Goal: Information Seeking & Learning: Check status

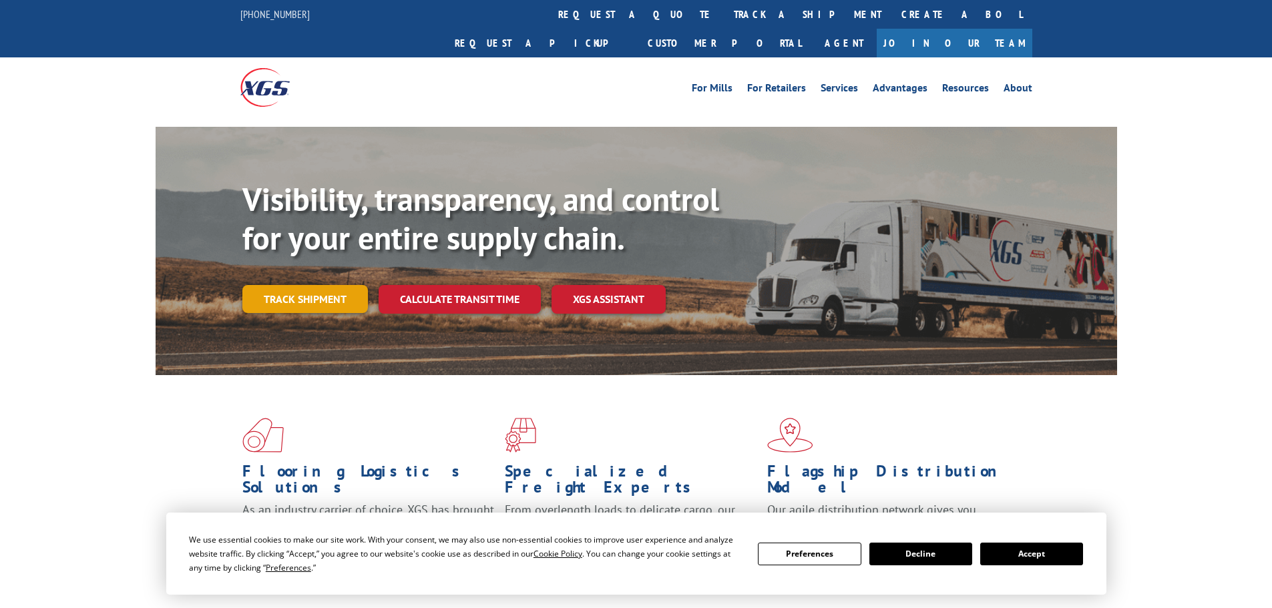
click at [306, 285] on link "Track shipment" at bounding box center [304, 299] width 125 height 28
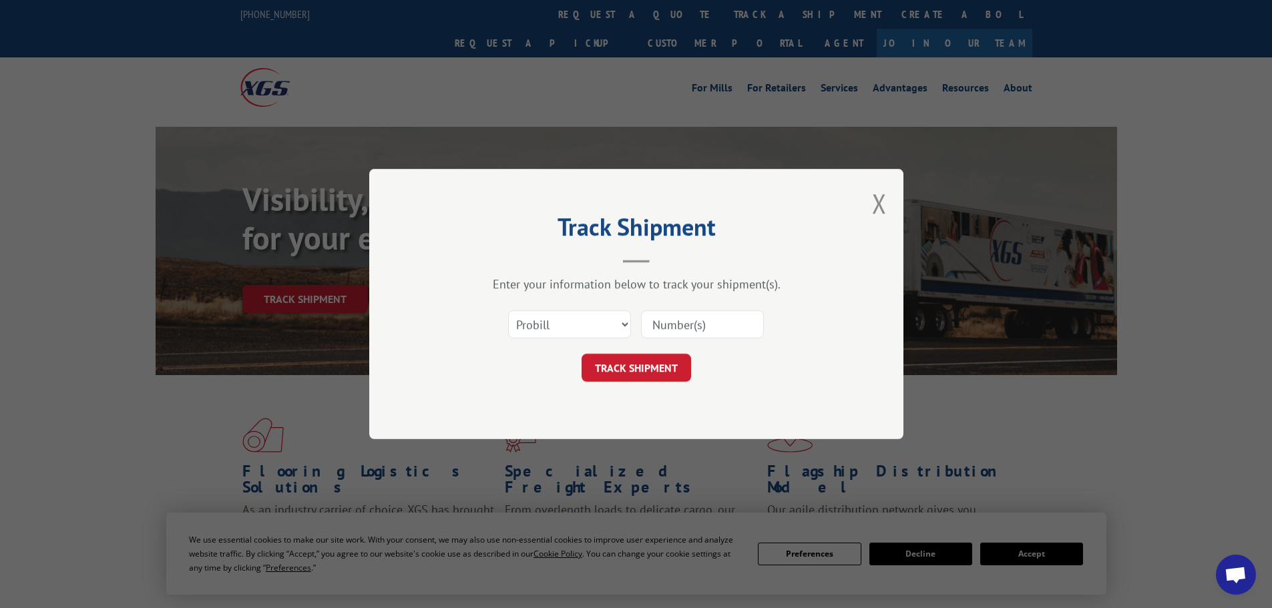
click at [1051, 557] on div "Track Shipment Enter your information below to track your shipment(s). Select c…" at bounding box center [636, 304] width 1272 height 608
click at [547, 324] on select "Select category... Probill BOL PO" at bounding box center [569, 324] width 123 height 28
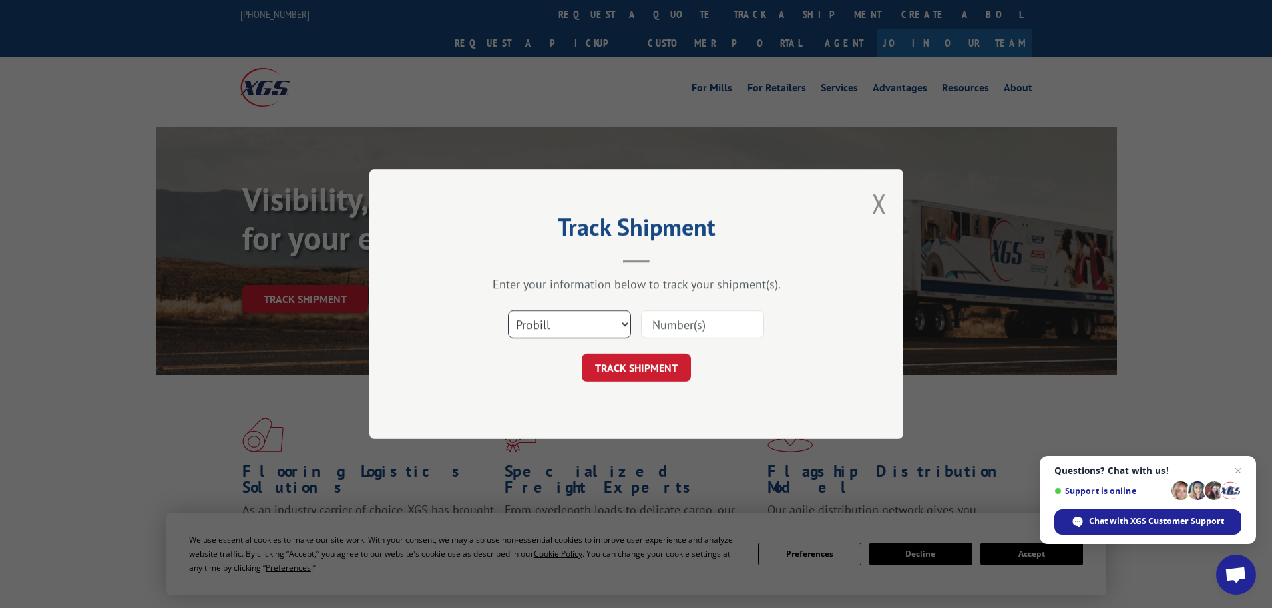
select select "bol"
click at [508, 310] on select "Select category... Probill BOL PO" at bounding box center [569, 324] width 123 height 28
click at [634, 369] on button "TRACK SHIPMENT" at bounding box center [635, 368] width 109 height 28
paste input "481713"
type input "481713"
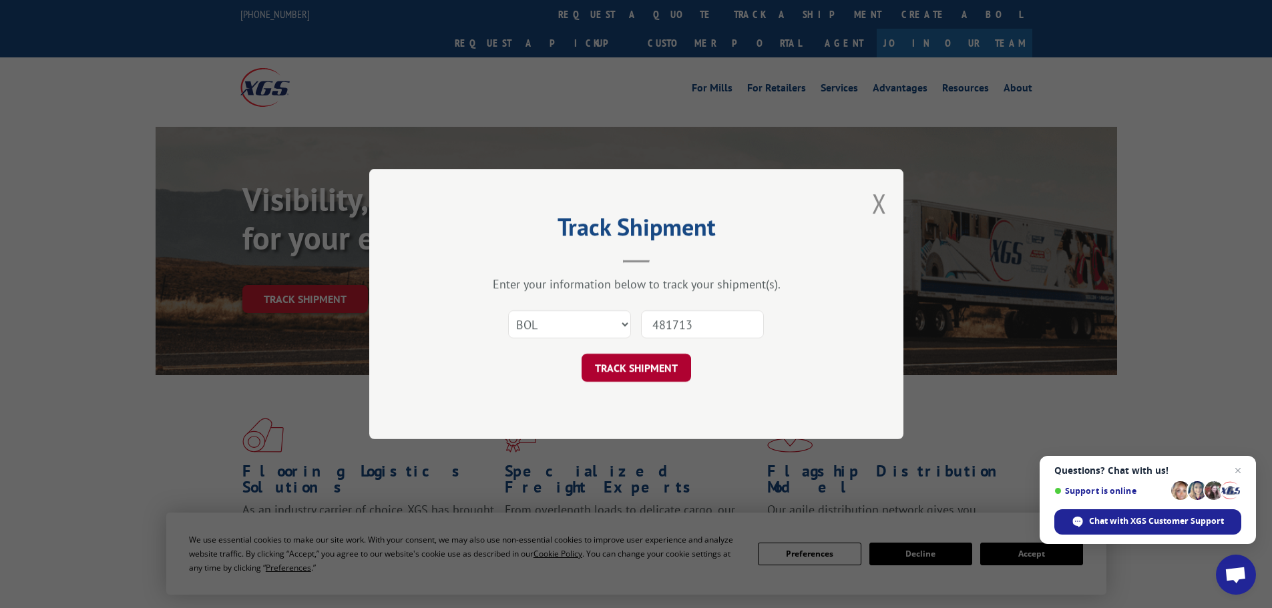
click at [639, 362] on button "TRACK SHIPMENT" at bounding box center [635, 368] width 109 height 28
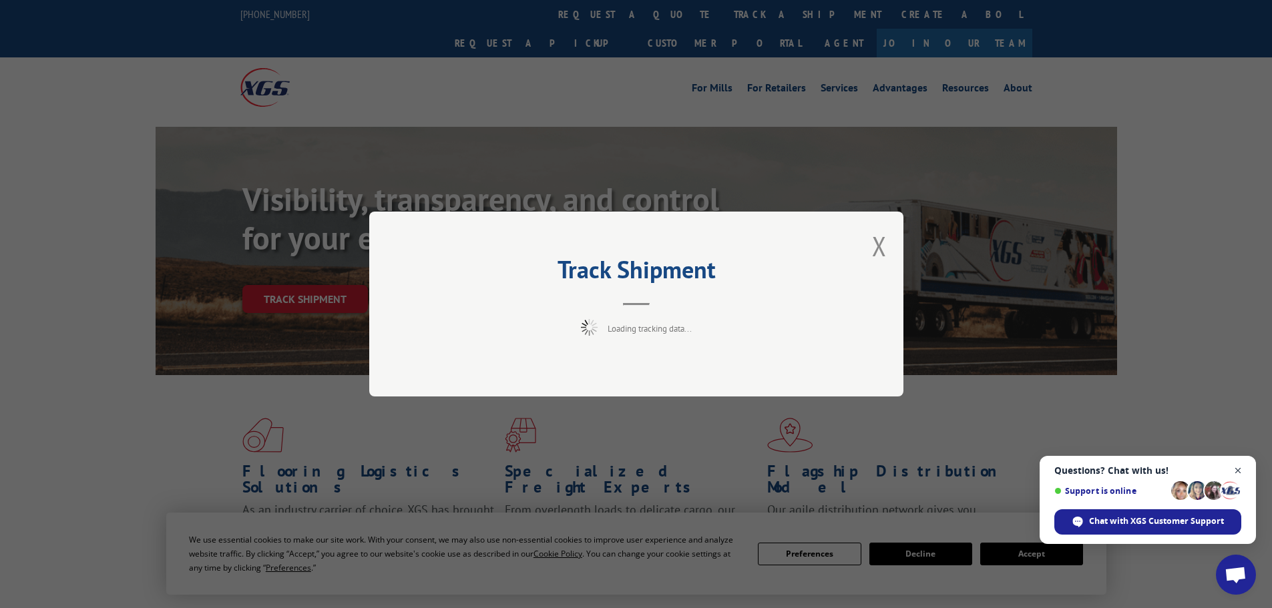
click at [1237, 469] on span "Close chat" at bounding box center [1237, 471] width 17 height 17
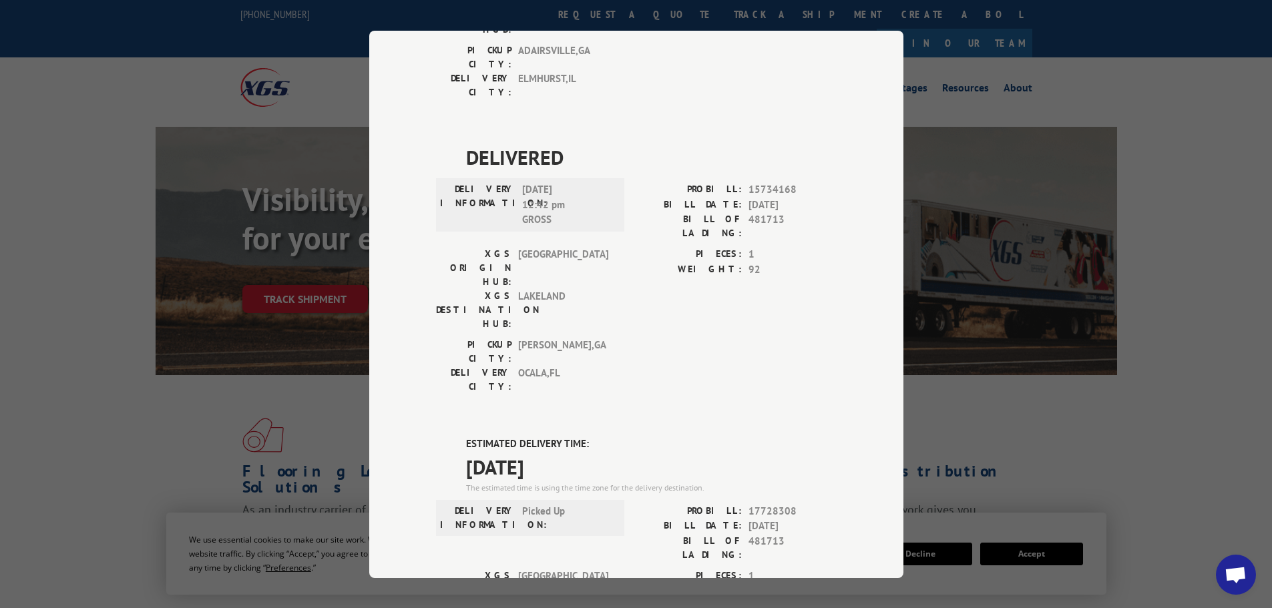
scroll to position [575, 0]
